Goal: Check status: Check status

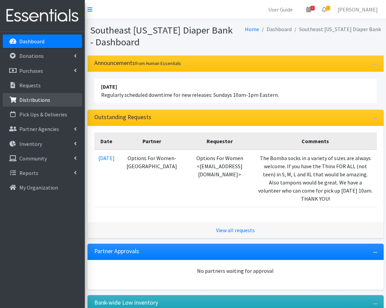
click at [33, 94] on link "Distributions" at bounding box center [42, 100] width 79 height 14
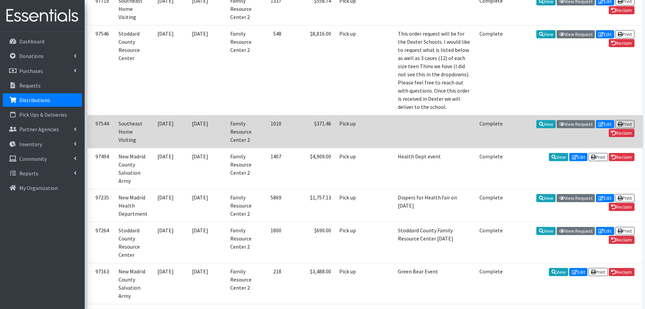
scroll to position [277, 0]
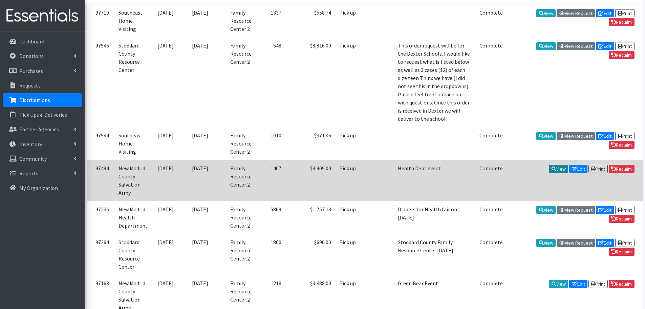
click at [385, 166] on icon at bounding box center [554, 168] width 5 height 5
